Goal: Information Seeking & Learning: Learn about a topic

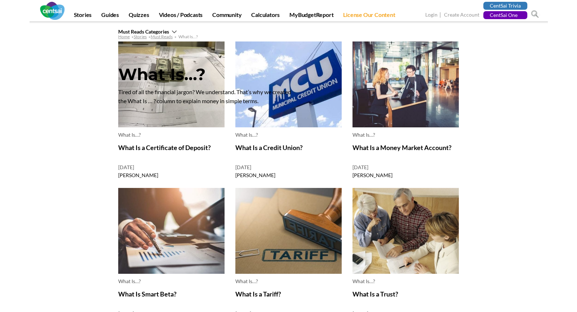
click at [198, 148] on link "What Is a Certificate of Deposit?" at bounding box center [164, 147] width 93 height 8
click at [191, 118] on img at bounding box center [171, 84] width 106 height 86
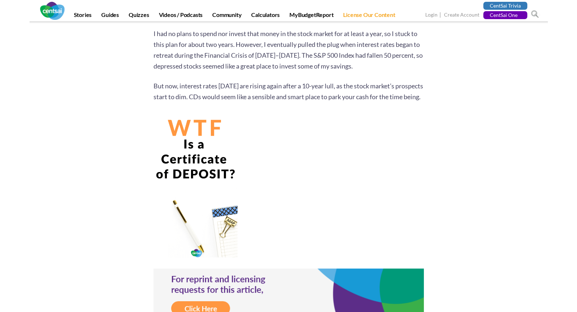
scroll to position [1827, 0]
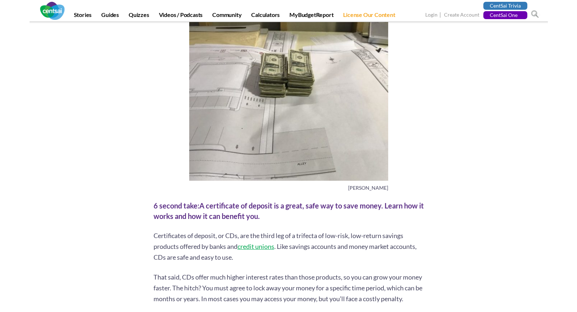
scroll to position [0, 0]
